Goal: Transaction & Acquisition: Book appointment/travel/reservation

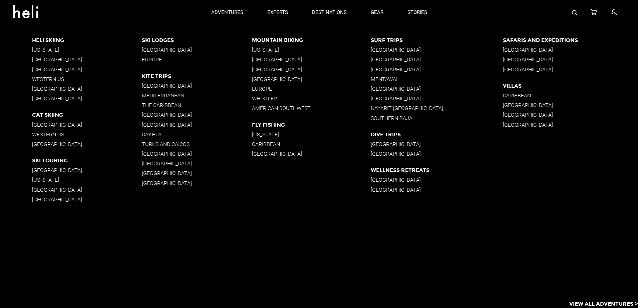
click at [154, 116] on p "[GEOGRAPHIC_DATA]" at bounding box center [197, 115] width 110 height 6
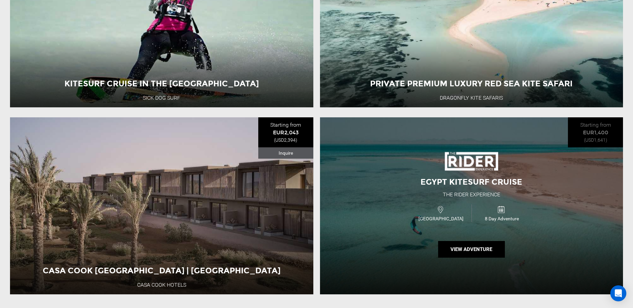
scroll to position [834, 0]
click at [384, 191] on div "Egypt Kitesurf Cruise The Rider Experience [GEOGRAPHIC_DATA] 8 Day Adventure Vi…" at bounding box center [471, 205] width 303 height 177
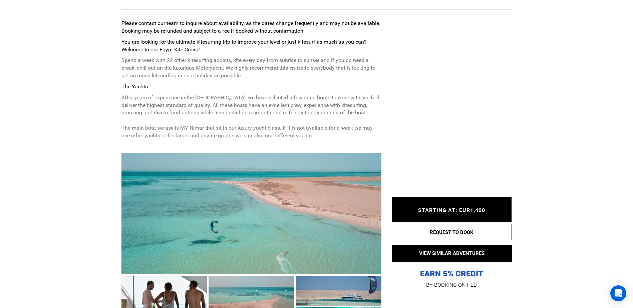
scroll to position [367, 0]
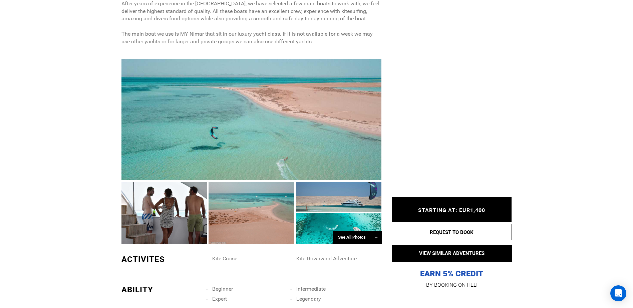
click at [233, 156] on div at bounding box center [251, 119] width 260 height 121
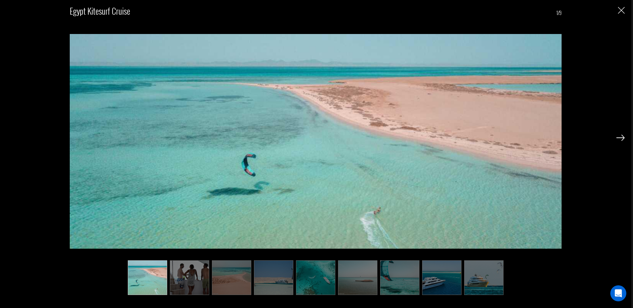
click at [623, 136] on img at bounding box center [620, 138] width 8 height 6
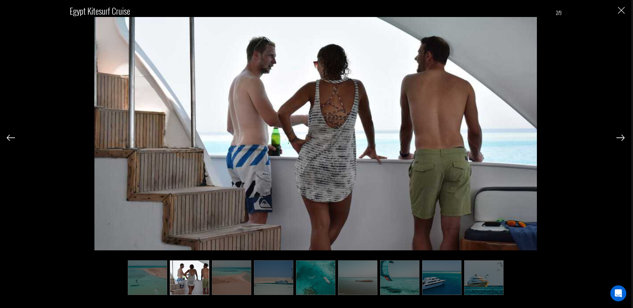
click at [623, 136] on img at bounding box center [620, 138] width 8 height 6
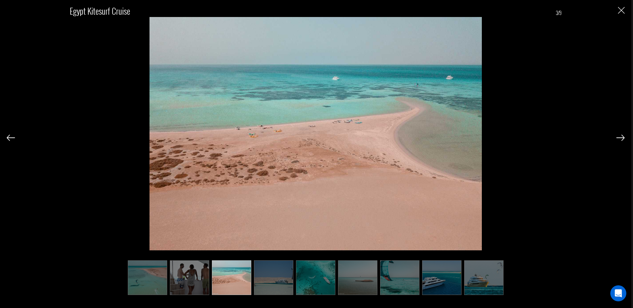
click at [621, 136] on img at bounding box center [620, 138] width 8 height 6
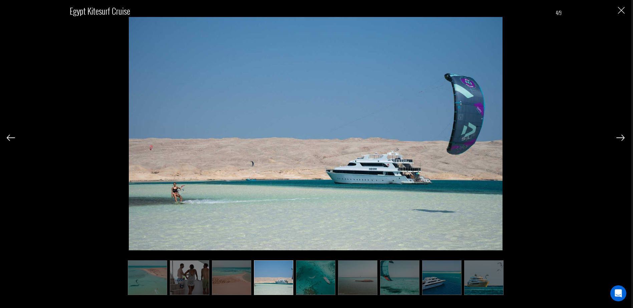
click at [621, 136] on img at bounding box center [620, 138] width 8 height 6
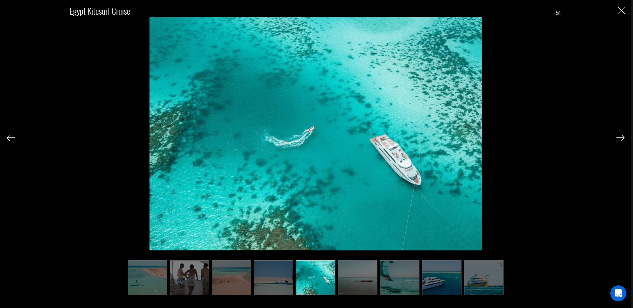
click at [621, 136] on img at bounding box center [620, 138] width 8 height 6
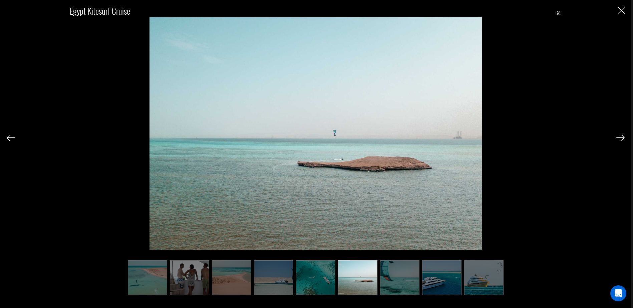
click at [621, 136] on img at bounding box center [620, 138] width 8 height 6
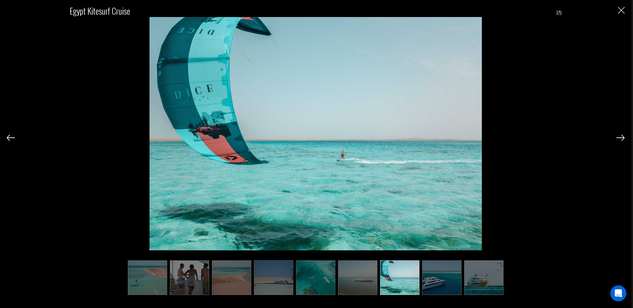
click at [621, 136] on img at bounding box center [620, 138] width 8 height 6
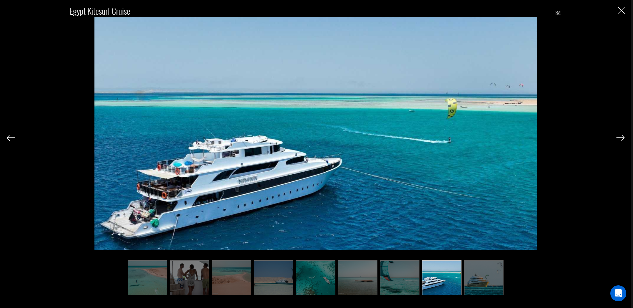
click at [621, 136] on img at bounding box center [620, 138] width 8 height 6
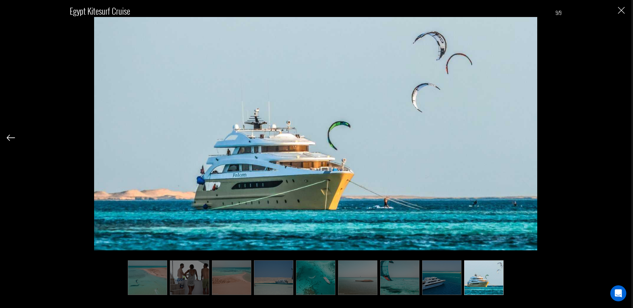
click at [10, 138] on img at bounding box center [11, 138] width 8 height 6
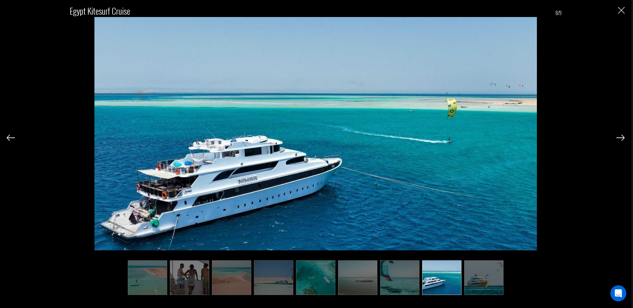
click at [9, 136] on img at bounding box center [11, 138] width 8 height 6
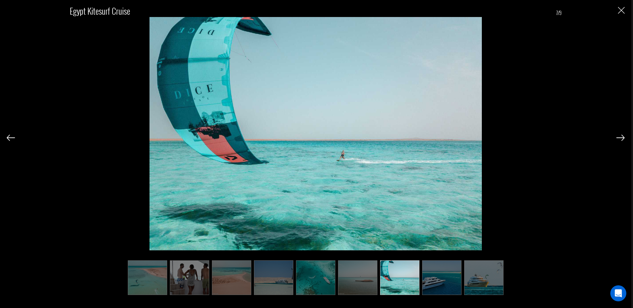
click at [9, 136] on img at bounding box center [11, 138] width 8 height 6
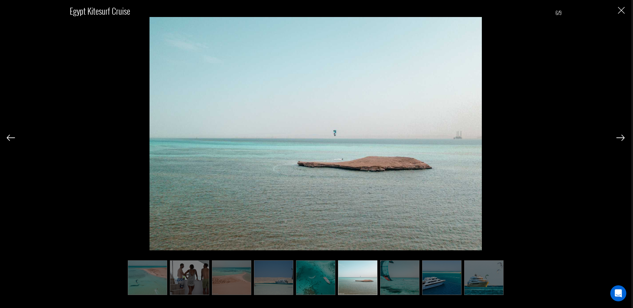
click at [9, 136] on img at bounding box center [11, 138] width 8 height 6
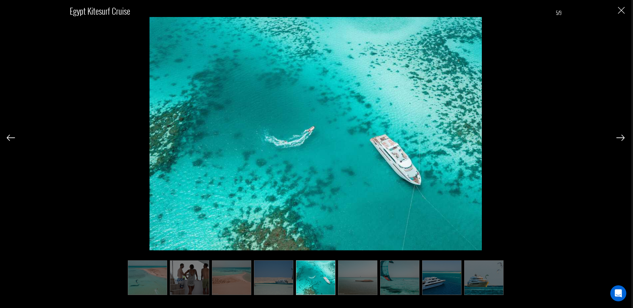
click at [10, 142] on div at bounding box center [11, 137] width 8 height 11
click at [9, 139] on img at bounding box center [11, 138] width 8 height 6
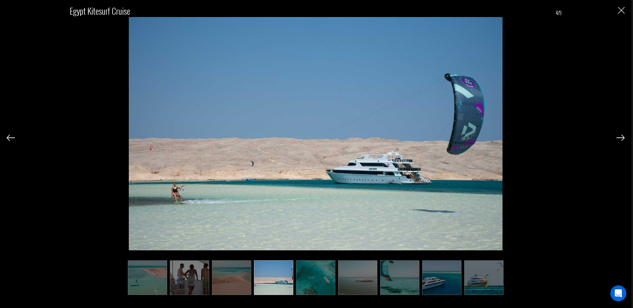
click at [9, 137] on img at bounding box center [11, 138] width 8 height 6
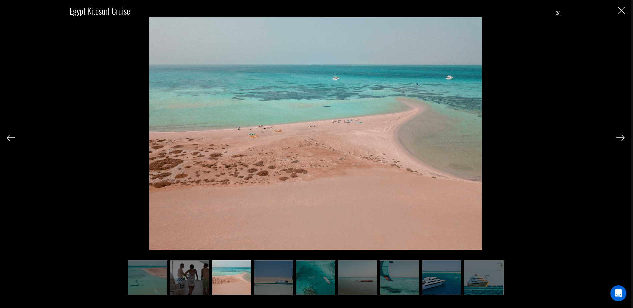
click at [625, 137] on div "Egypt Kitesurf Cruise 3/9" at bounding box center [315, 154] width 631 height 308
click at [622, 137] on img at bounding box center [620, 138] width 8 height 6
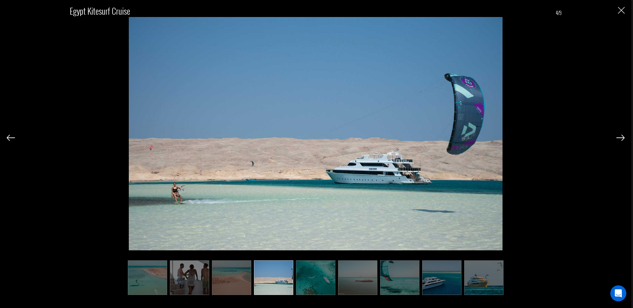
click at [7, 137] on img at bounding box center [11, 138] width 8 height 6
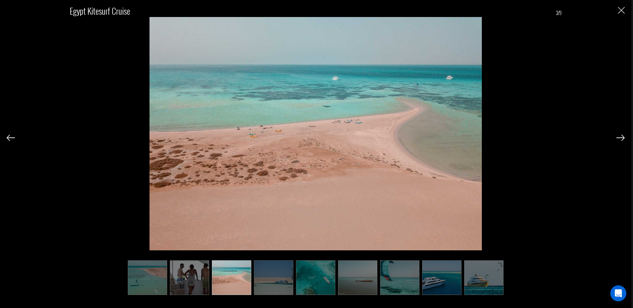
click at [7, 137] on img at bounding box center [11, 138] width 8 height 6
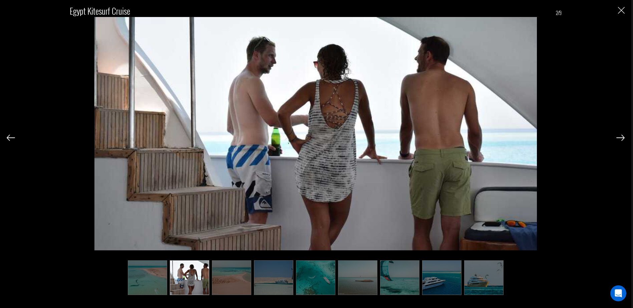
click at [7, 137] on img at bounding box center [11, 138] width 8 height 6
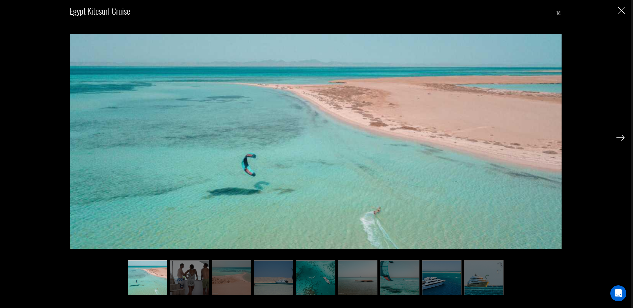
click at [7, 137] on div "Egypt Kitesurf Cruise 1/9" at bounding box center [316, 146] width 618 height 293
click at [623, 9] on img "Close" at bounding box center [621, 10] width 7 height 7
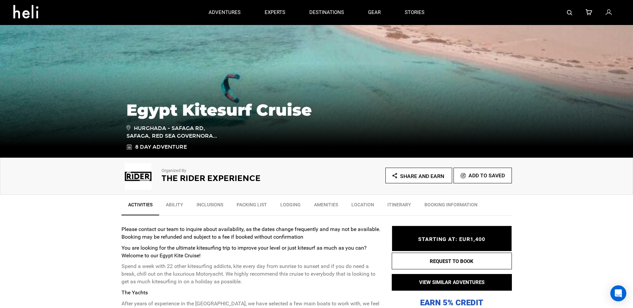
scroll to position [0, 0]
